Goal: Information Seeking & Learning: Learn about a topic

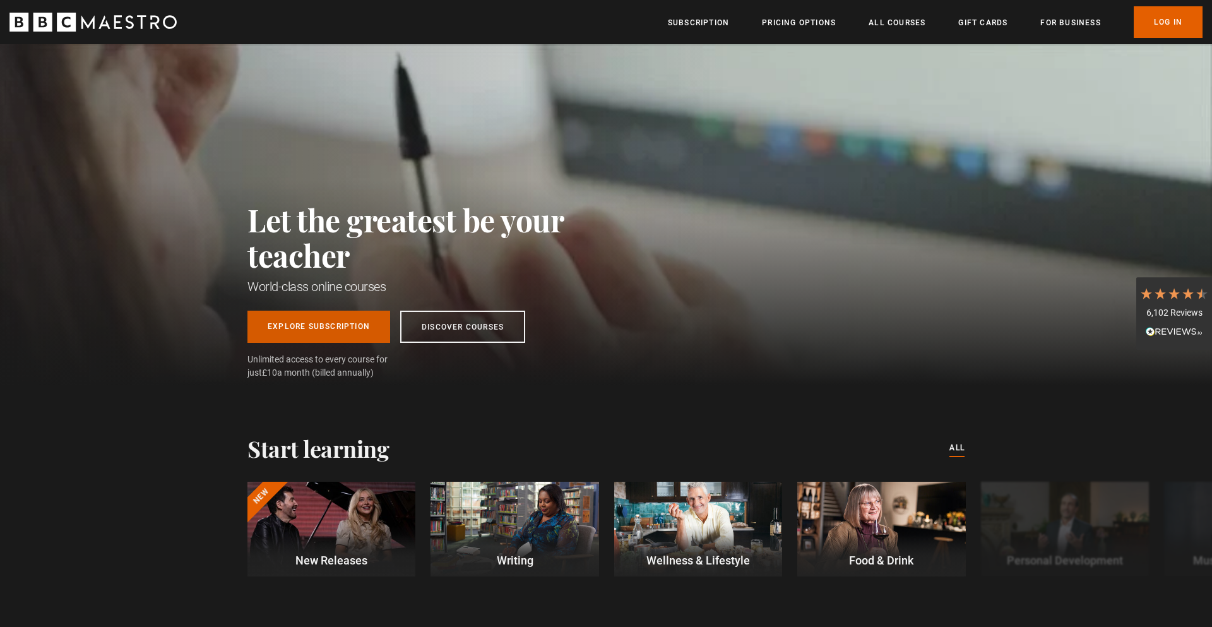
click at [360, 328] on link "Explore Subscription" at bounding box center [318, 327] width 143 height 32
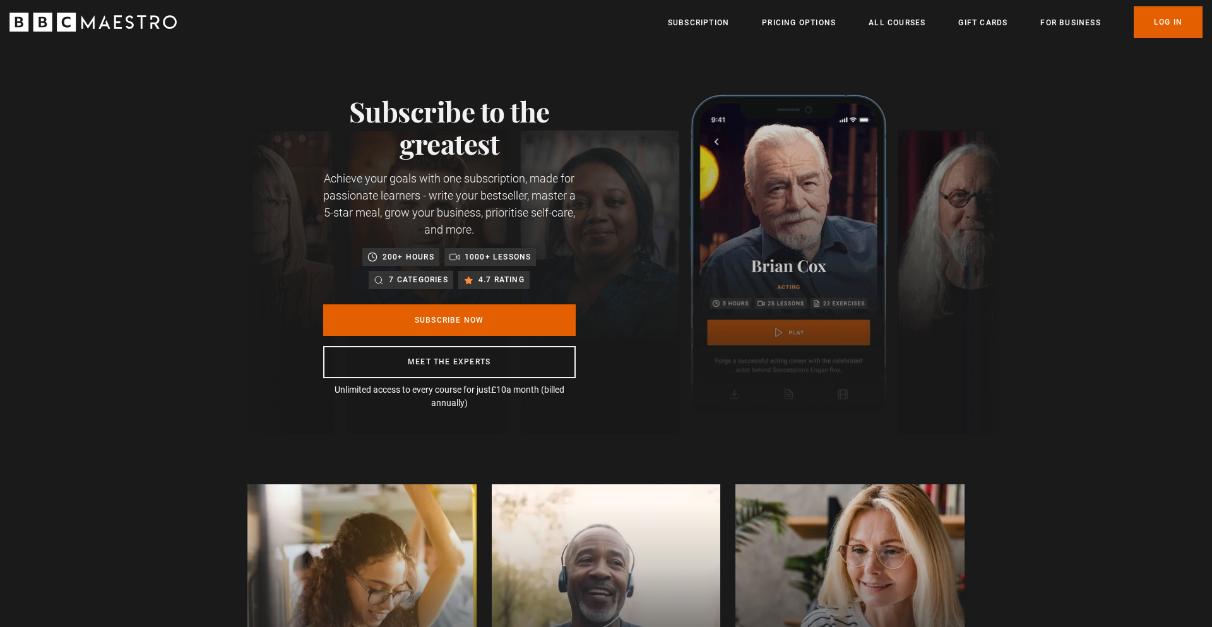
click at [496, 284] on p "4.7 rating" at bounding box center [502, 279] width 46 height 13
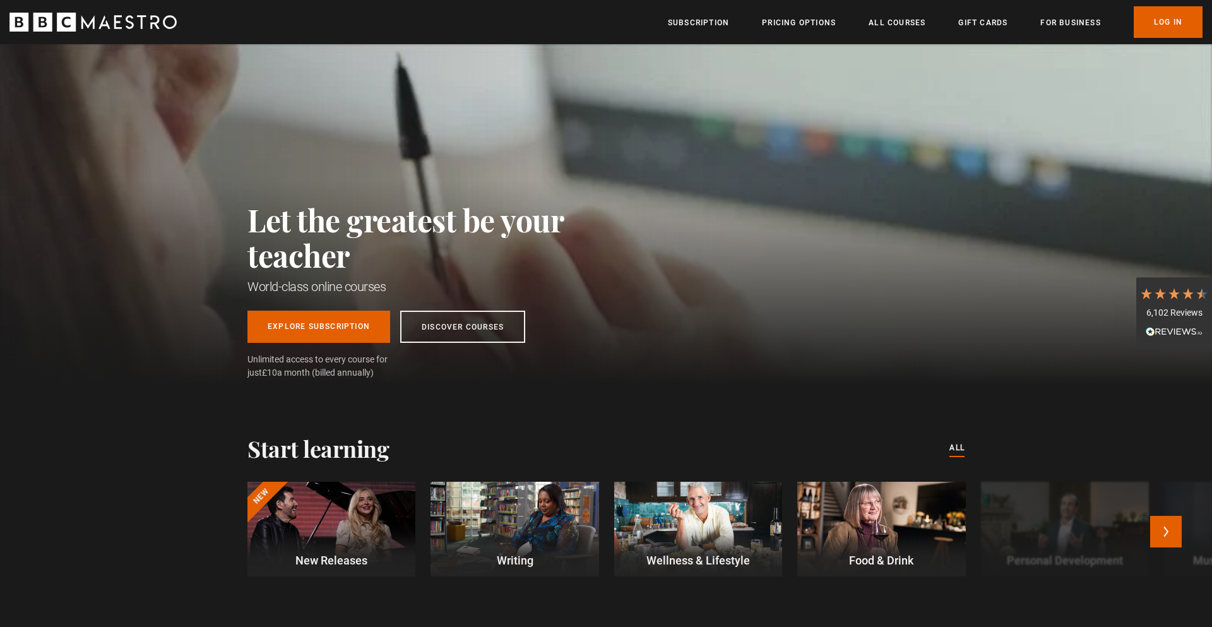
click at [312, 511] on div at bounding box center [331, 529] width 168 height 95
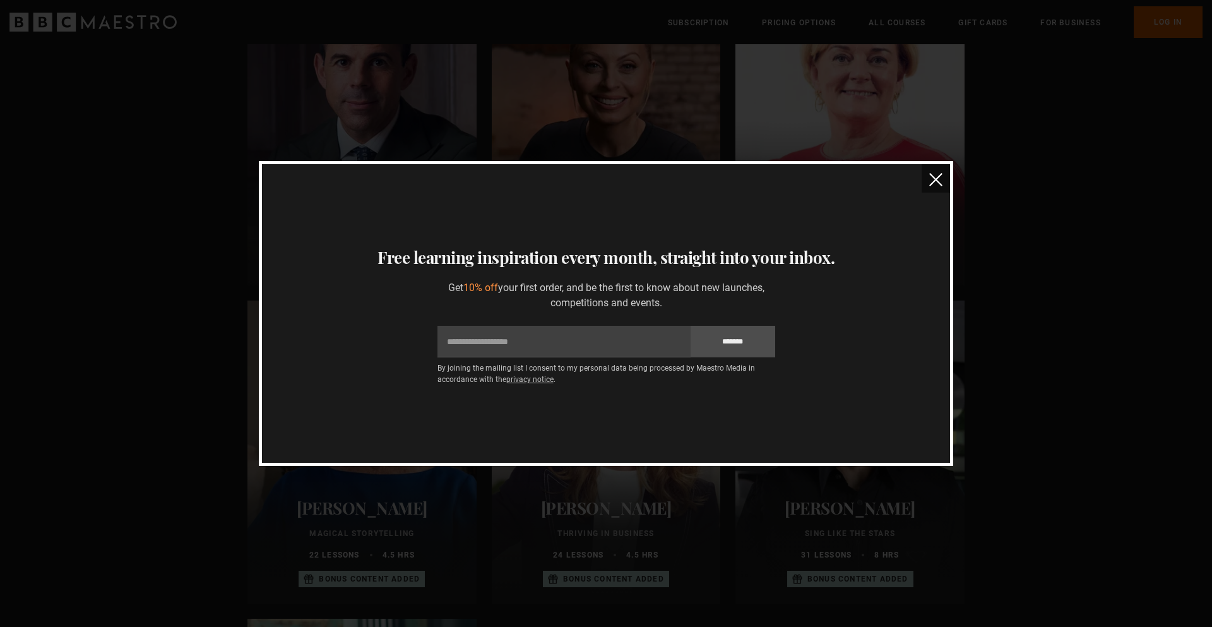
scroll to position [541, 0]
click at [938, 177] on img "close" at bounding box center [935, 179] width 13 height 13
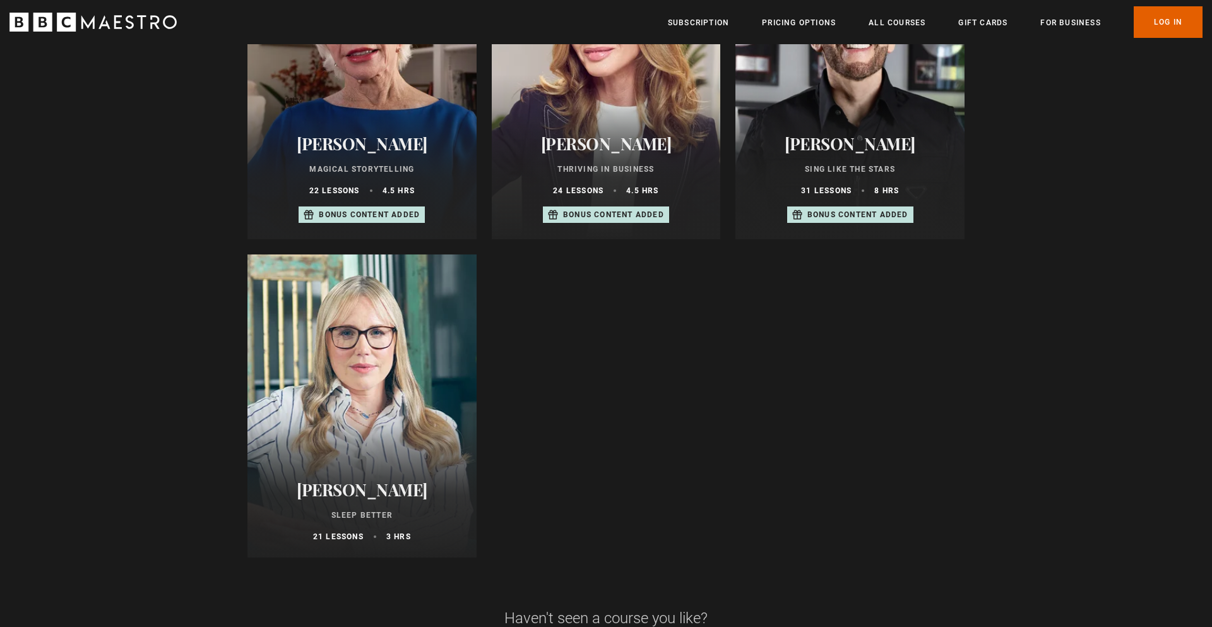
scroll to position [0, 0]
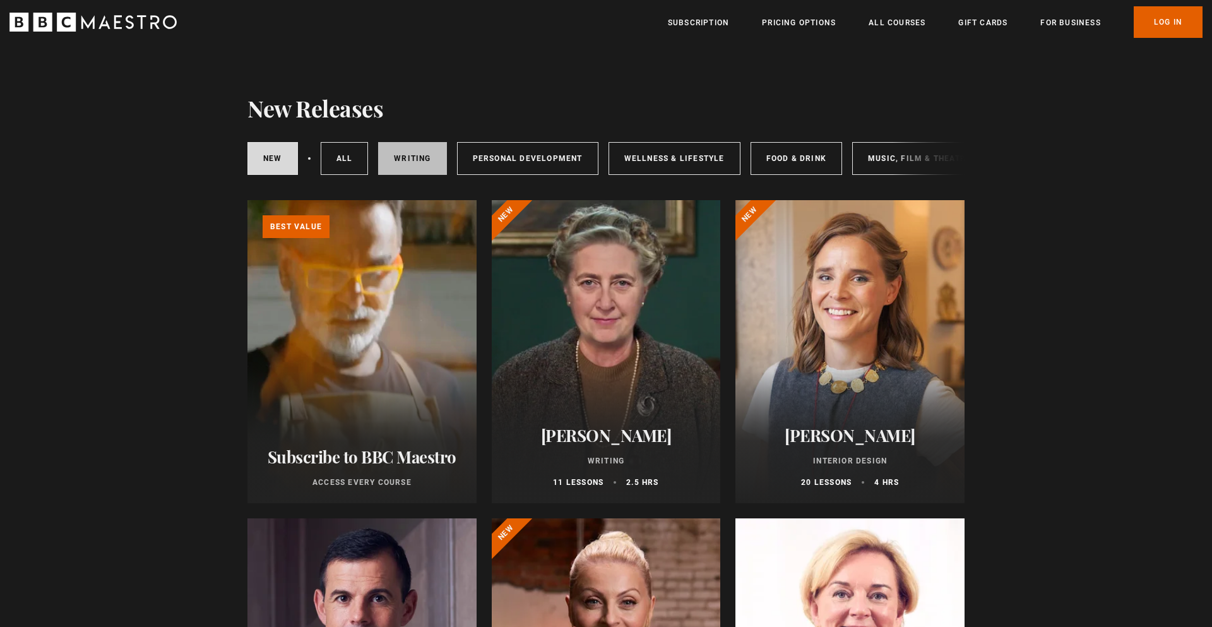
click at [419, 153] on link "Writing" at bounding box center [412, 158] width 68 height 33
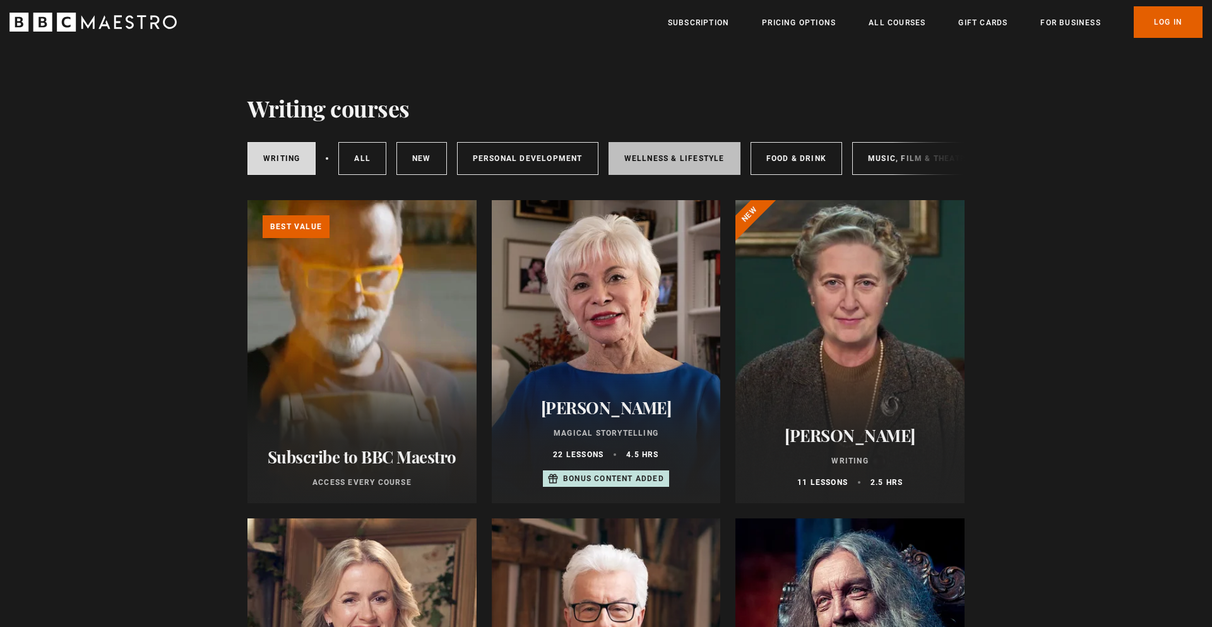
click at [674, 165] on link "Wellness & Lifestyle" at bounding box center [675, 158] width 132 height 33
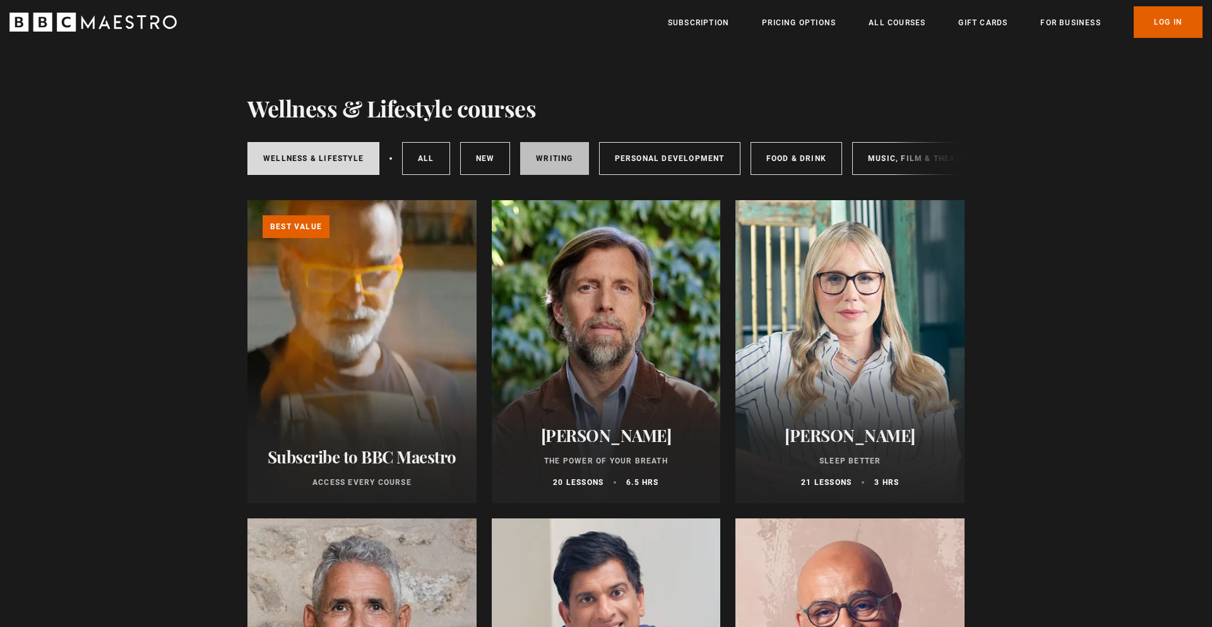
click at [550, 152] on link "Writing" at bounding box center [554, 158] width 68 height 33
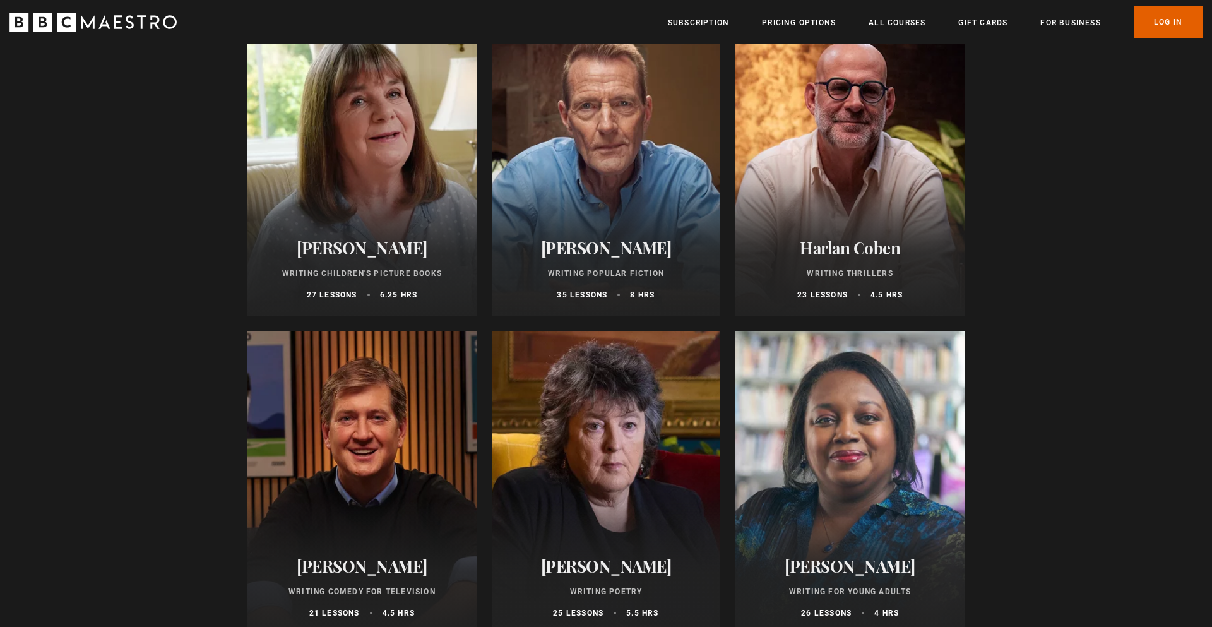
scroll to position [821, 0]
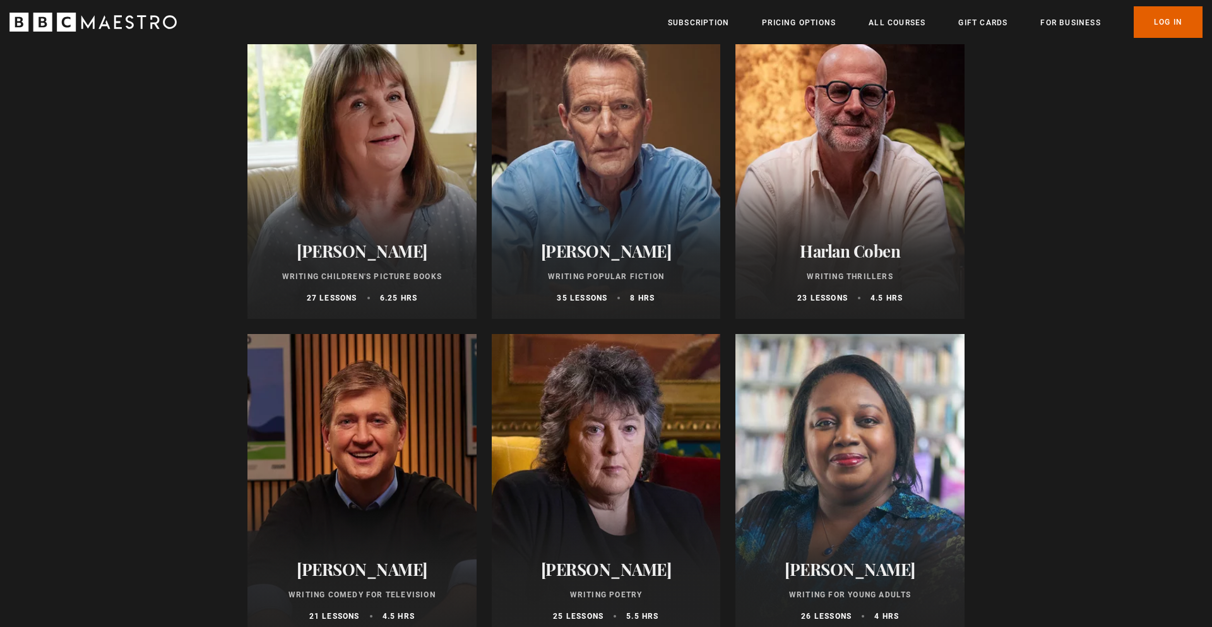
click at [592, 126] on div at bounding box center [606, 167] width 229 height 303
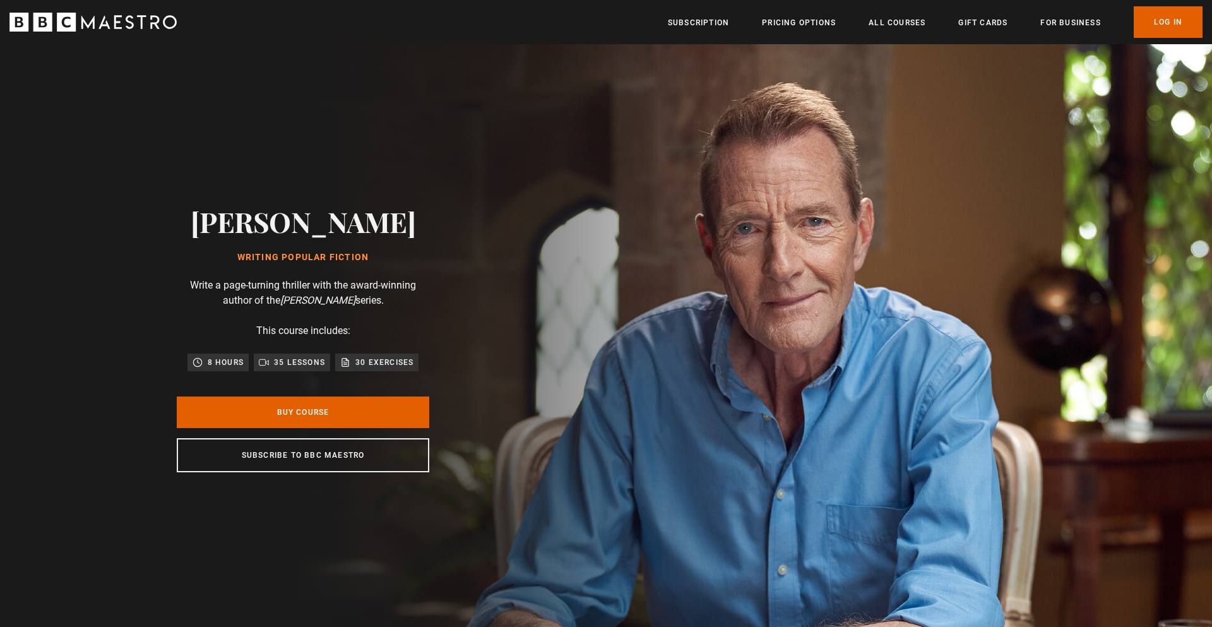
scroll to position [0, 165]
